Goal: Find specific page/section: Find specific page/section

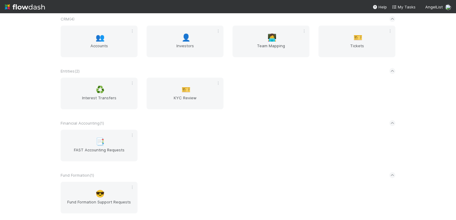
scroll to position [114, 0]
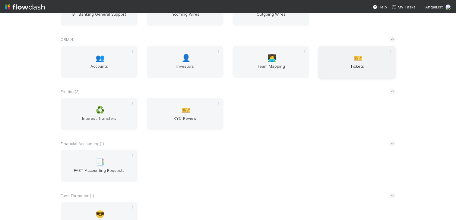
click at [343, 71] on span "Tickets" at bounding box center [357, 69] width 72 height 12
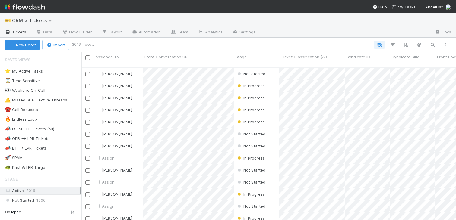
scroll to position [157, 374]
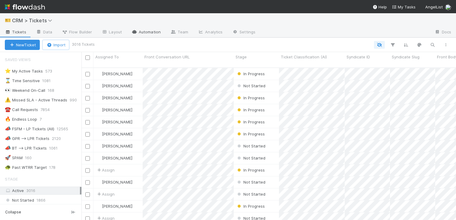
click at [136, 32] on icon at bounding box center [134, 32] width 6 height 4
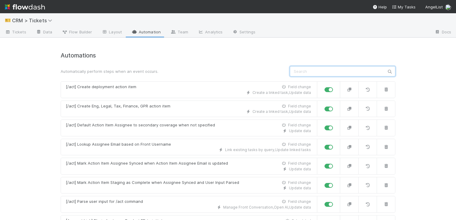
click at [321, 67] on input "text" at bounding box center [342, 71] width 105 height 10
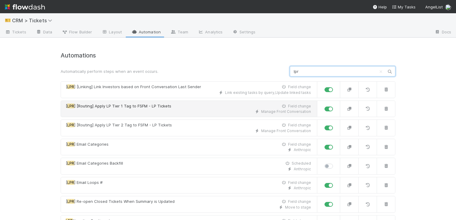
scroll to position [26, 0]
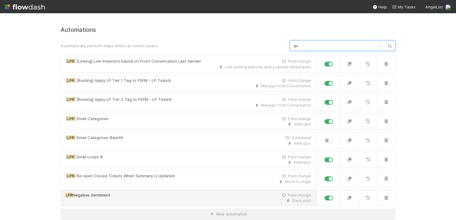
type input "lpr"
click at [187, 192] on link "LPR Negative Sentiment Field change Slack post" at bounding box center [189, 198] width 256 height 17
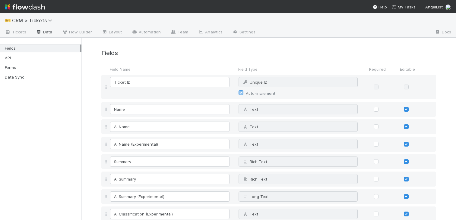
click at [15, 27] on div "🎫 CRM > Tickets" at bounding box center [228, 20] width 456 height 14
click at [15, 33] on span "Tickets" at bounding box center [15, 32] width 21 height 6
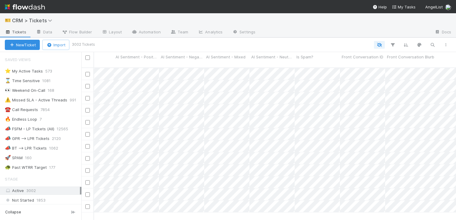
scroll to position [0, 1205]
click at [49, 29] on link "Data" at bounding box center [44, 33] width 26 height 10
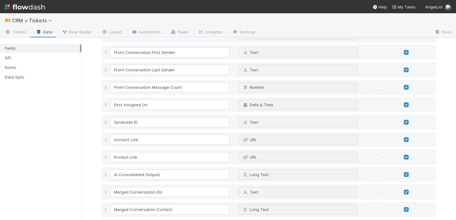
scroll to position [482, 0]
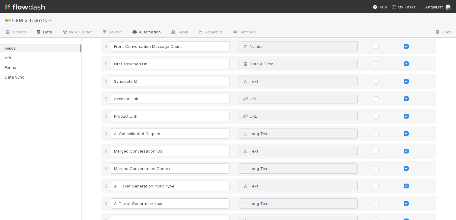
click at [136, 29] on link "Automation" at bounding box center [146, 33] width 39 height 10
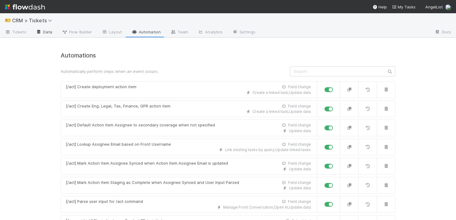
click at [42, 33] on link "Data" at bounding box center [44, 33] width 26 height 10
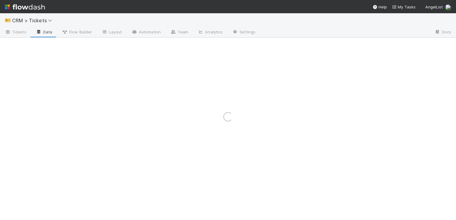
click at [17, 33] on div "Loading..." at bounding box center [228, 116] width 456 height 207
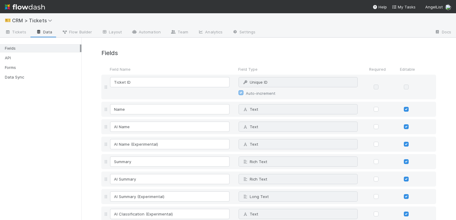
click at [17, 33] on span "Tickets" at bounding box center [15, 32] width 21 height 6
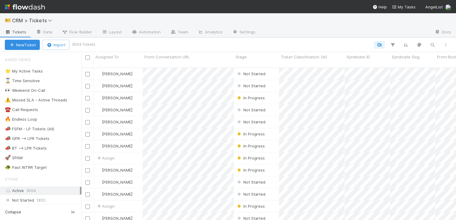
scroll to position [157, 374]
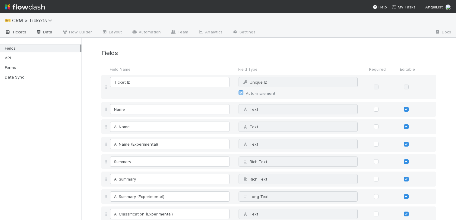
click at [22, 32] on span "Tickets" at bounding box center [15, 32] width 21 height 6
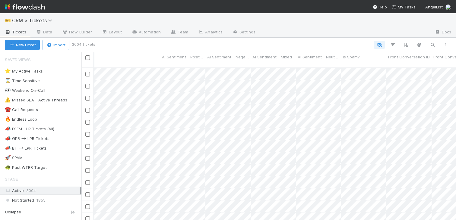
scroll to position [0, 1185]
click at [157, 58] on span "AI Sentiment - Positive" at bounding box center [153, 57] width 36 height 6
click at [150, 45] on div "Sort Lower → Higher Sort Higher → Lower Hide Edit field Delete field" at bounding box center [228, 110] width 456 height 220
click at [150, 57] on span "AI Sentiment - Positive" at bounding box center [153, 57] width 36 height 6
click at [147, 44] on div "Sort Lower → Higher Sort Higher → Lower Hide Edit field Delete field" at bounding box center [228, 110] width 456 height 220
